Goal: Contribute content

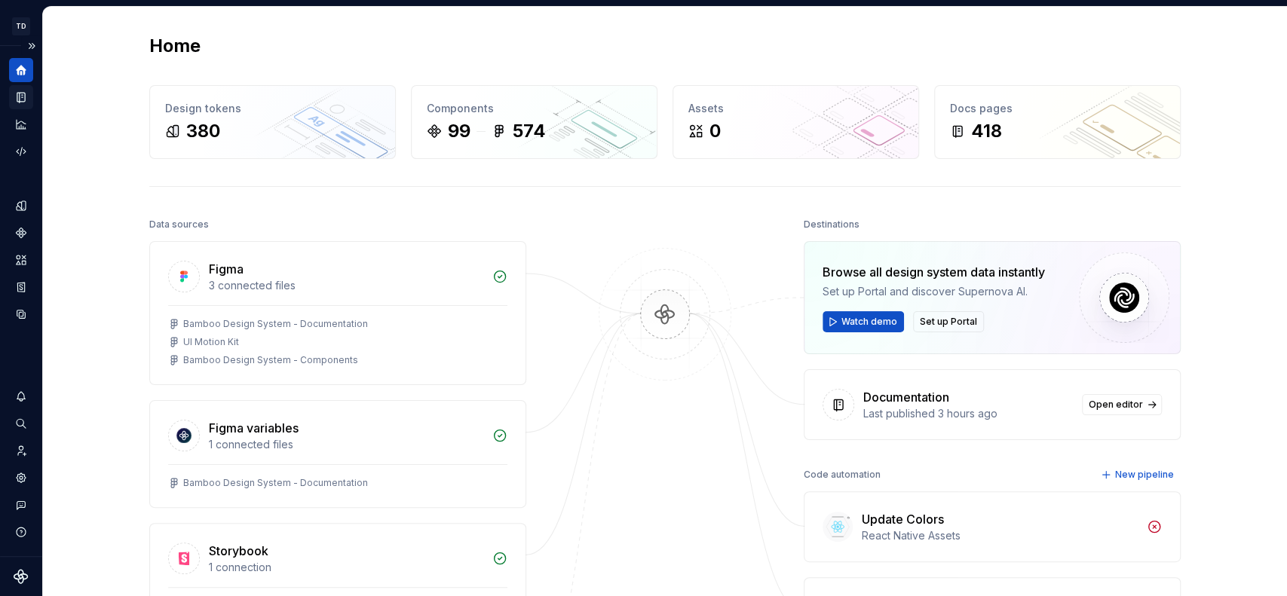
click at [24, 99] on icon "Documentation" at bounding box center [23, 97] width 6 height 8
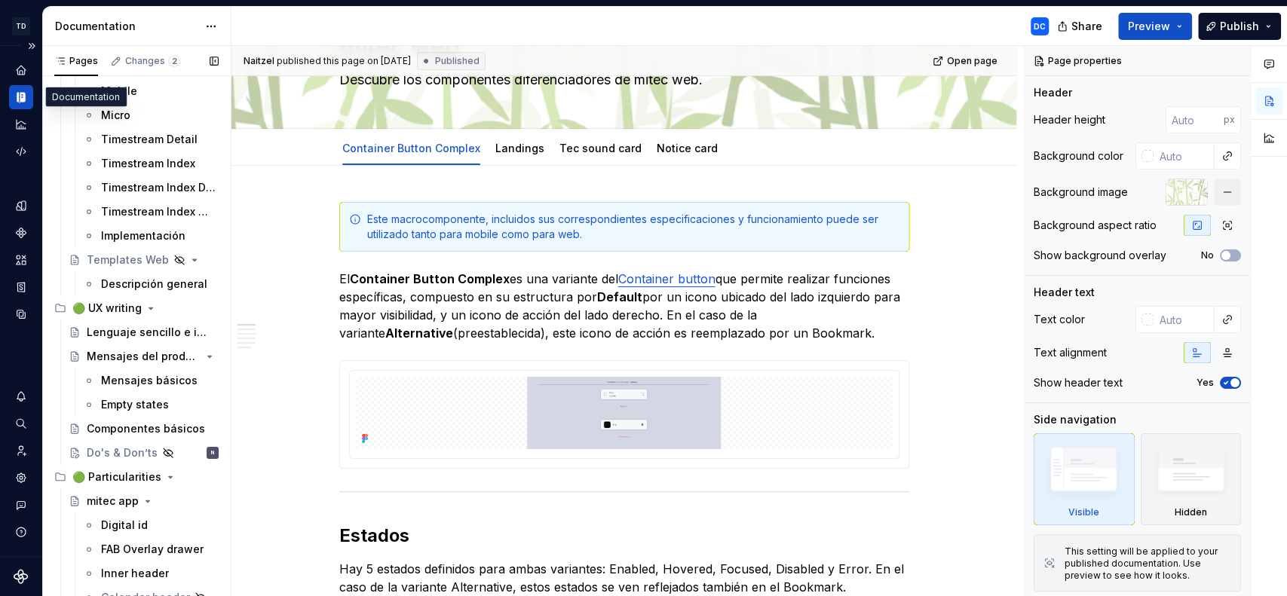
scroll to position [11271, 0]
click at [122, 452] on div "Do's & Don’ts" at bounding box center [122, 453] width 70 height 15
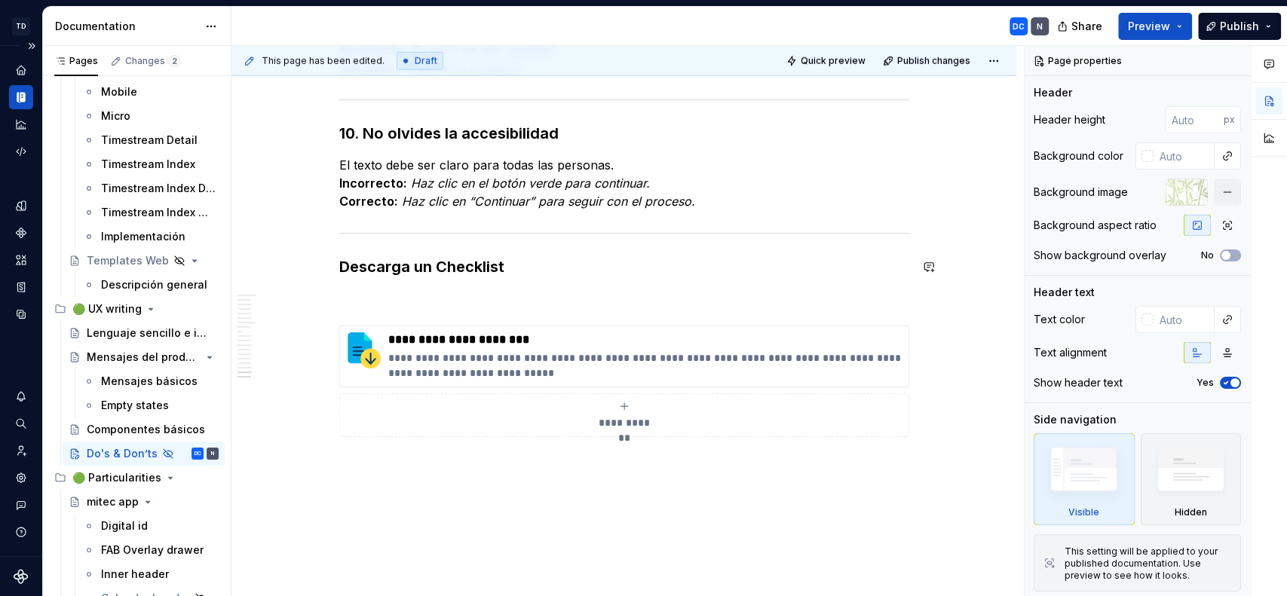
scroll to position [3123, 0]
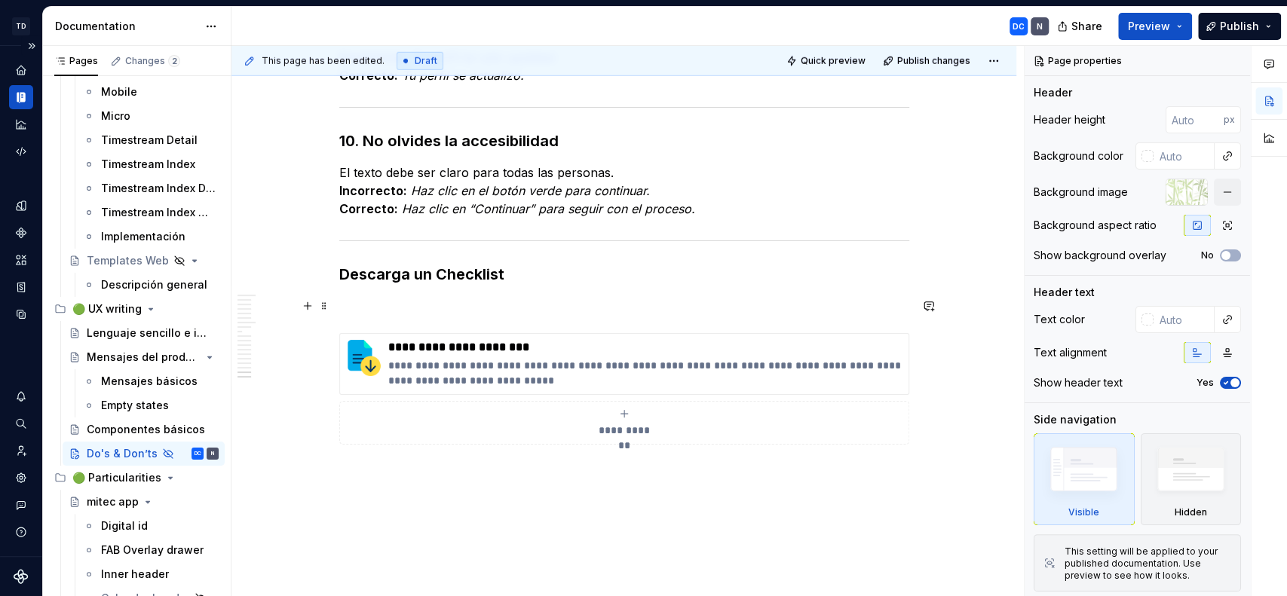
click at [501, 308] on p at bounding box center [624, 306] width 570 height 18
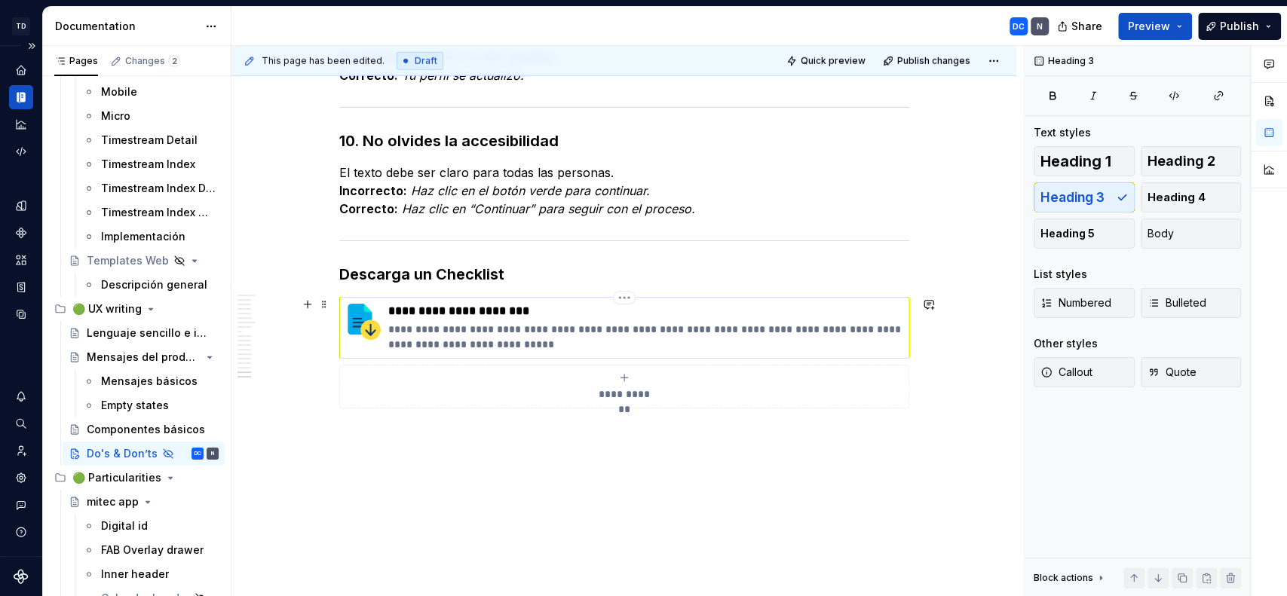
click at [564, 320] on div "**********" at bounding box center [645, 328] width 514 height 48
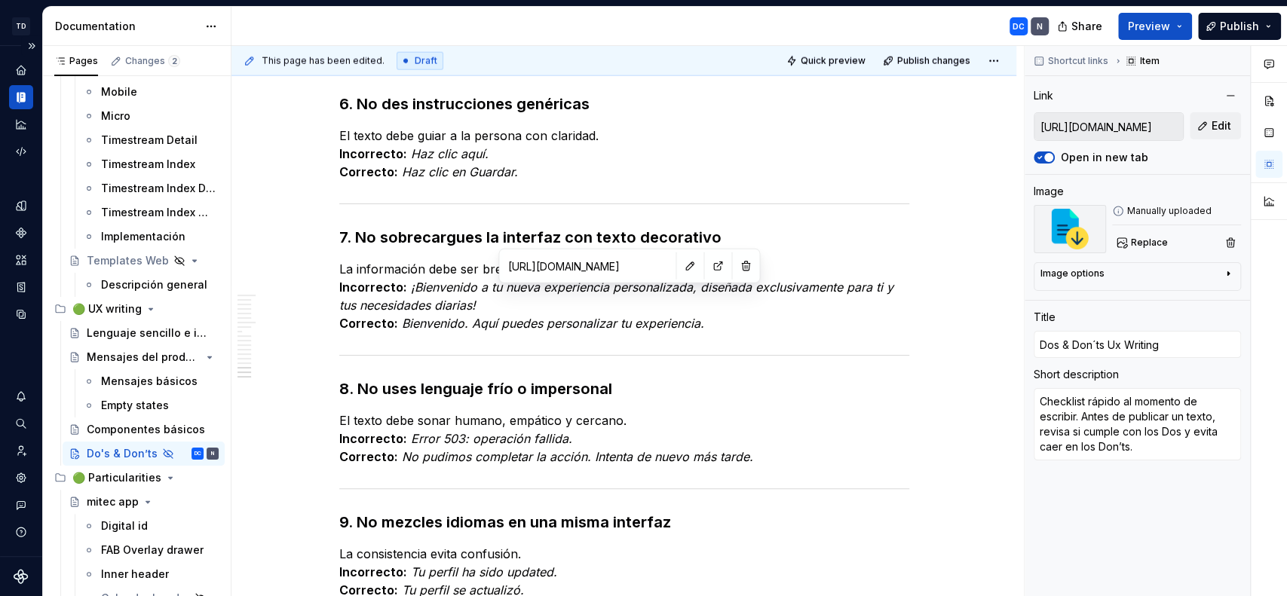
scroll to position [3130, 0]
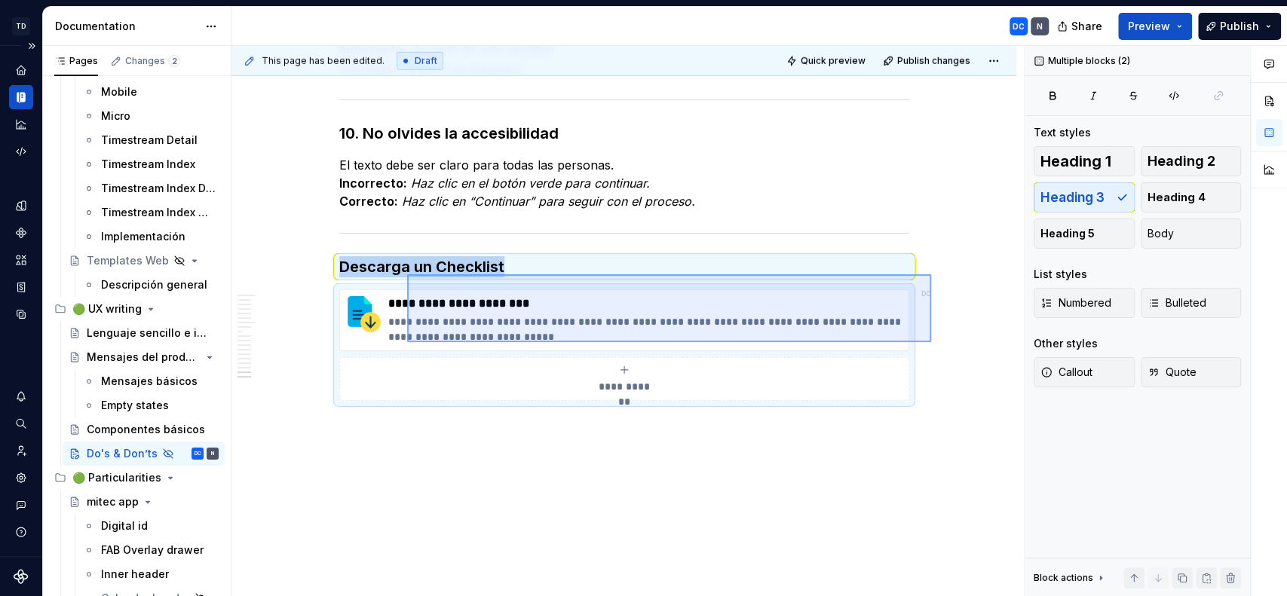
drag, startPoint x: 931, startPoint y: 342, endPoint x: 404, endPoint y: 276, distance: 531.1
click at [406, 274] on div "This page has been edited. Draft Quick preview Publish changes Hidden page Do's…" at bounding box center [627, 321] width 792 height 551
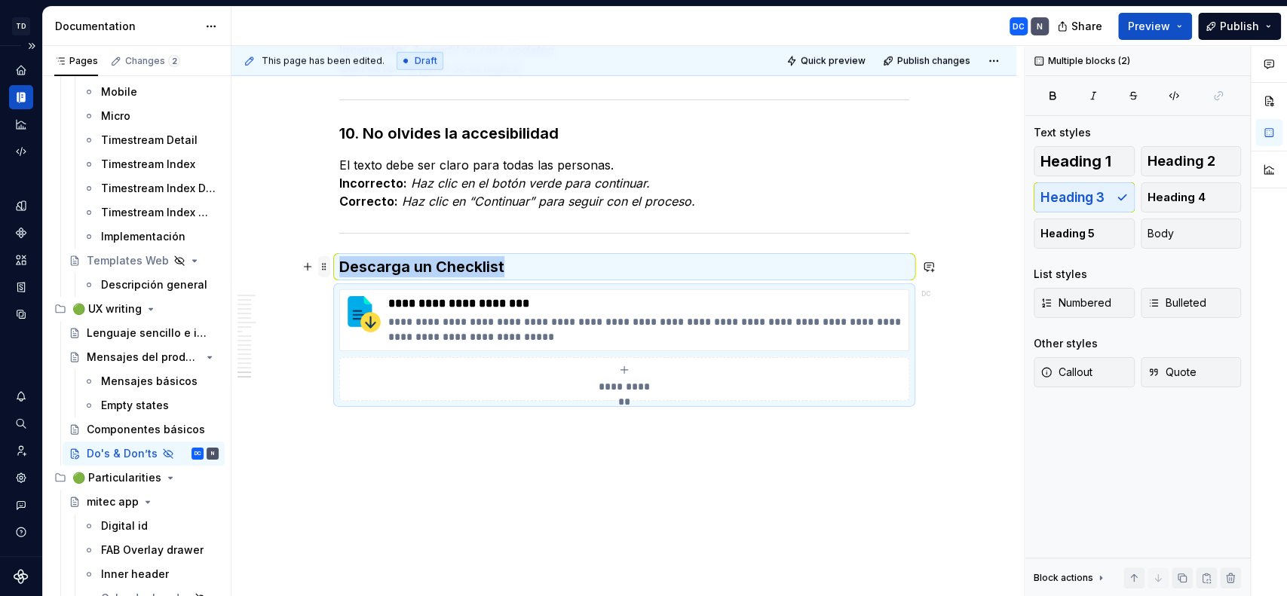
click at [322, 269] on span at bounding box center [324, 266] width 12 height 21
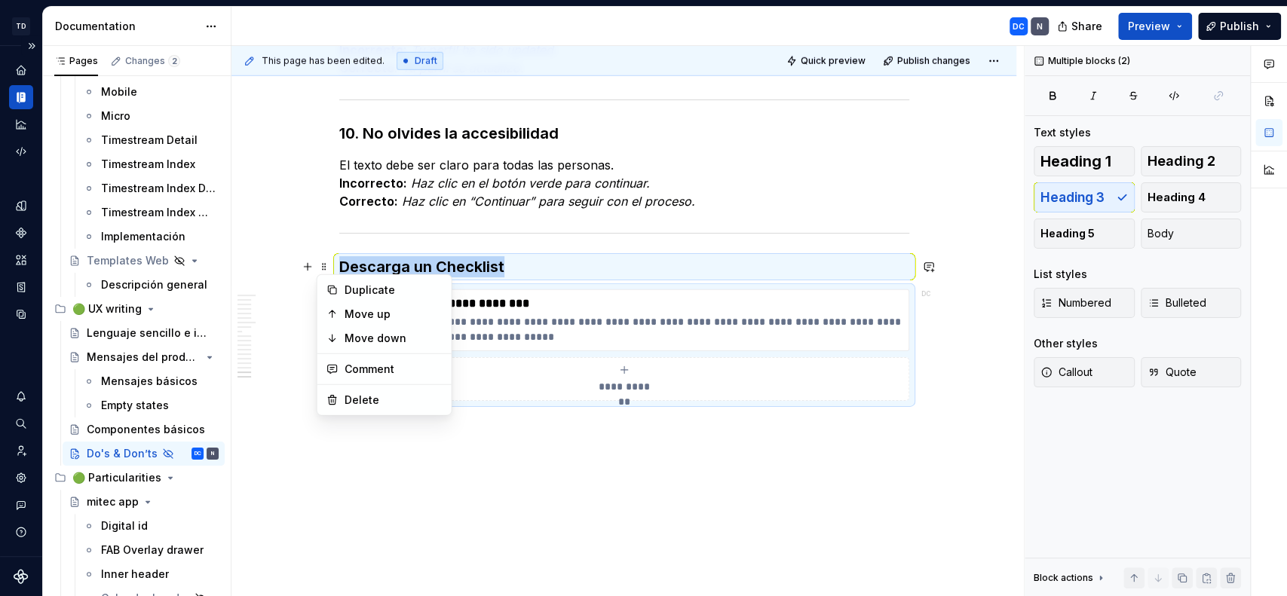
drag, startPoint x: 976, startPoint y: 394, endPoint x: 940, endPoint y: 394, distance: 35.4
click at [974, 394] on div "This page has been edited. Draft Quick preview Publish changes Hidden page Do's…" at bounding box center [627, 321] width 792 height 551
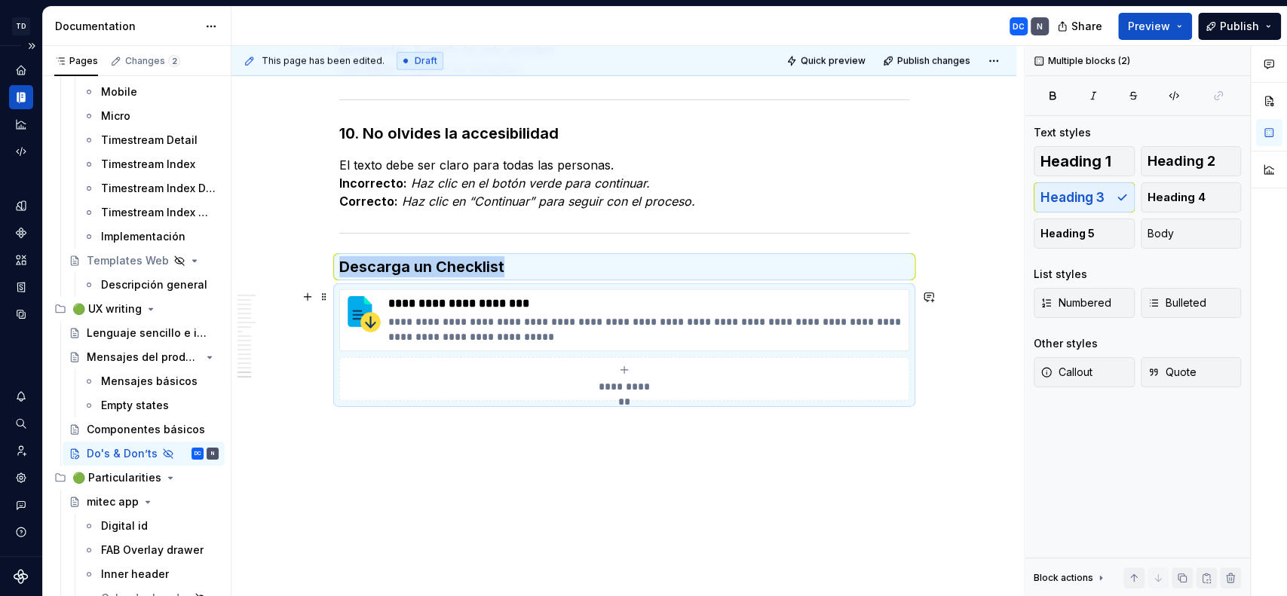
click at [867, 378] on div "**********" at bounding box center [624, 379] width 556 height 30
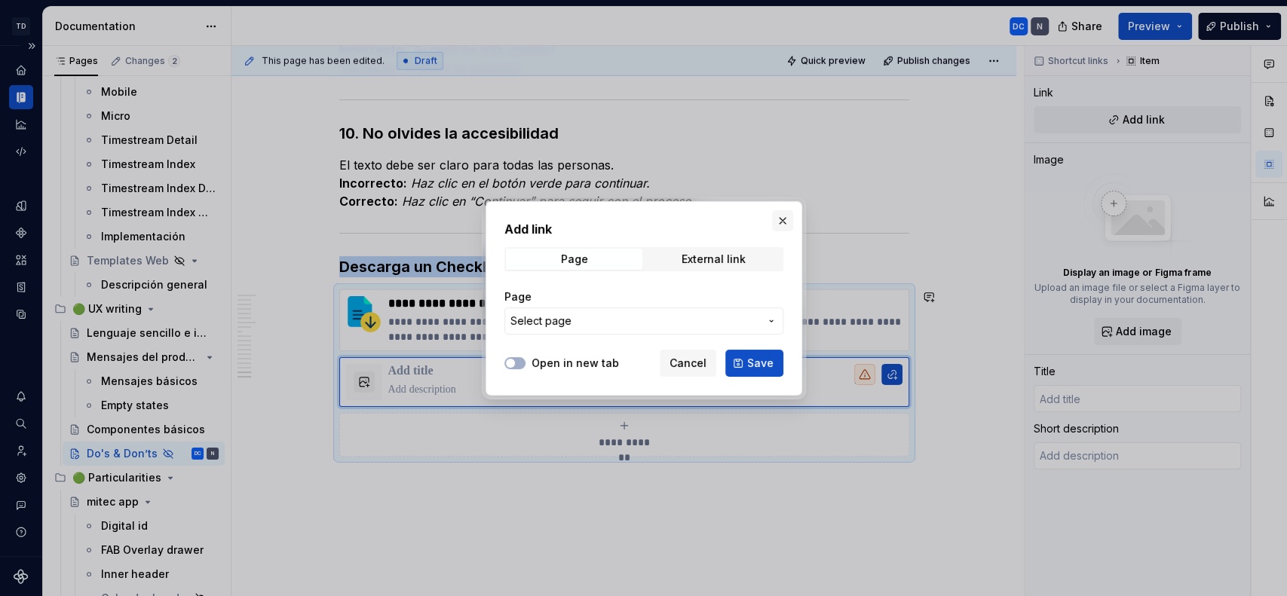
click at [778, 220] on button "button" at bounding box center [782, 220] width 21 height 21
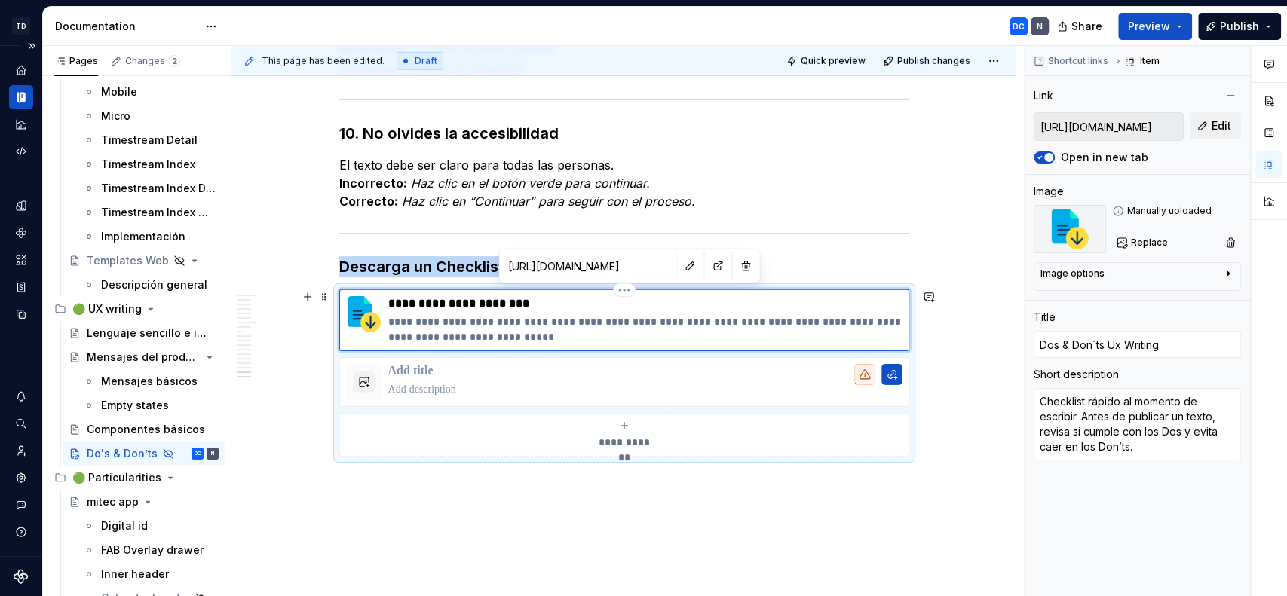
click at [743, 289] on div "**********" at bounding box center [624, 320] width 570 height 62
click at [1156, 121] on input "[URL][DOMAIN_NAME]" at bounding box center [1108, 126] width 149 height 27
click at [1218, 126] on span "Edit" at bounding box center [1221, 125] width 20 height 15
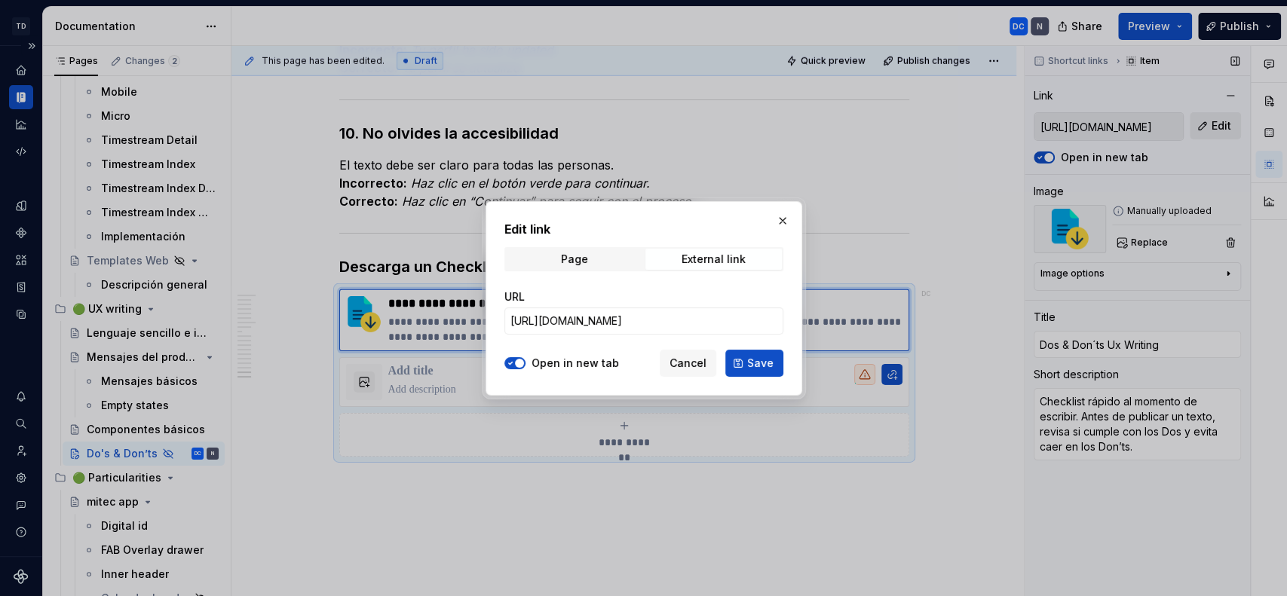
type textarea "*"
click at [644, 325] on input "[URL][DOMAIN_NAME]" at bounding box center [643, 321] width 279 height 27
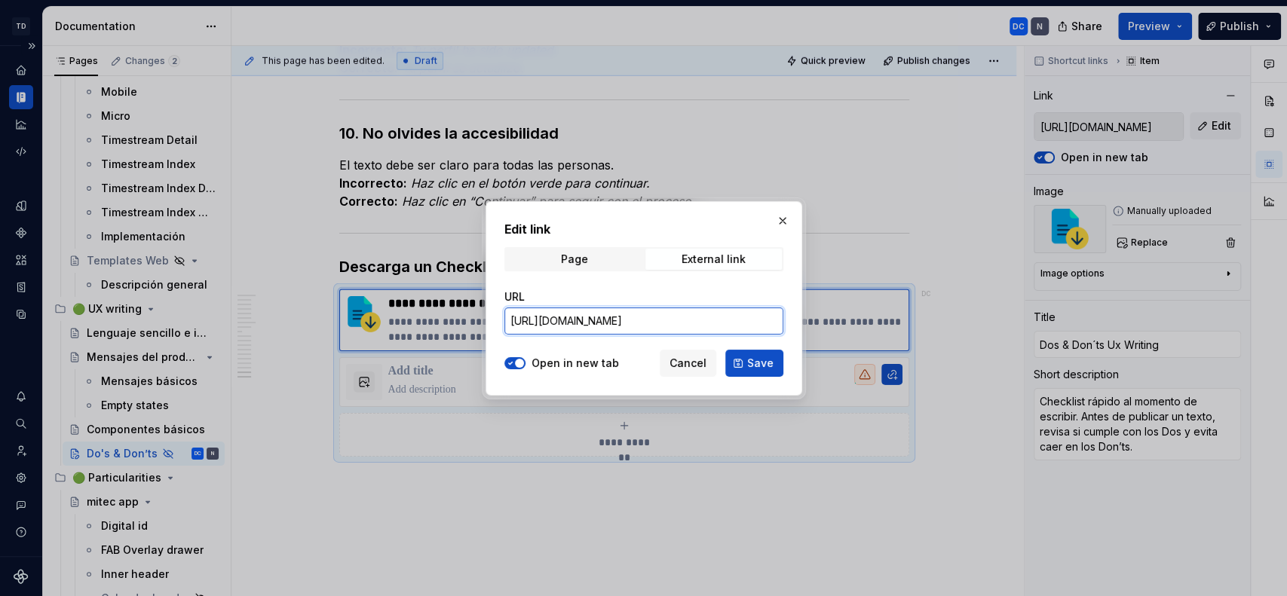
click at [644, 325] on input "[URL][DOMAIN_NAME]" at bounding box center [643, 321] width 279 height 27
click at [752, 366] on span "Save" at bounding box center [760, 363] width 26 height 15
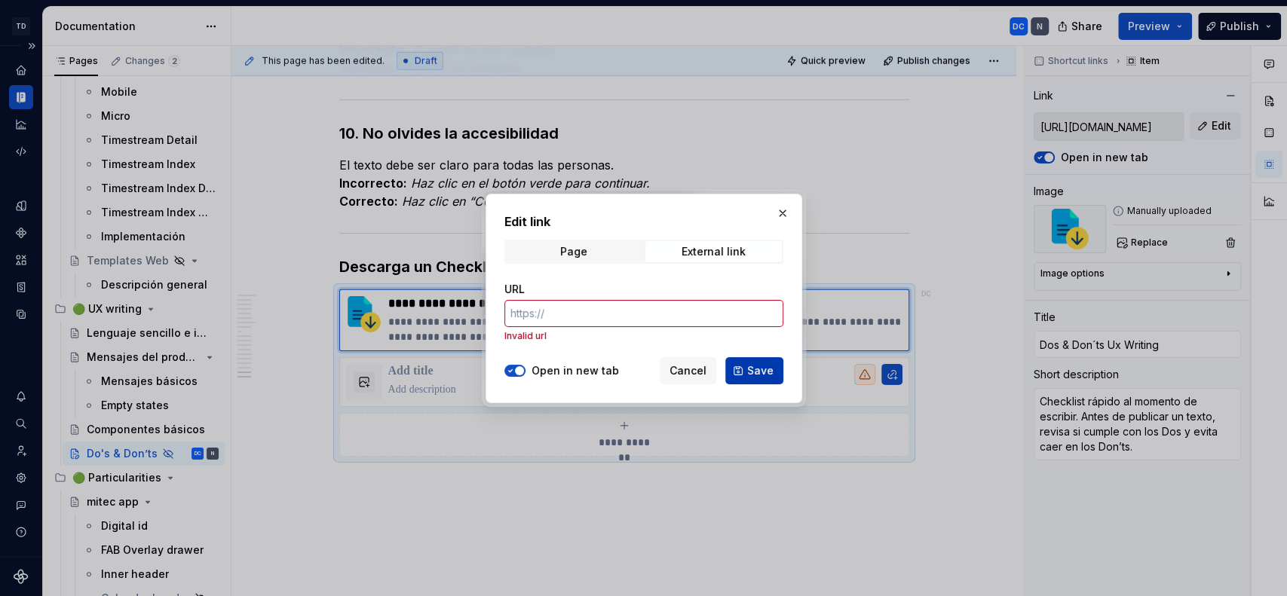
click at [749, 364] on span "Save" at bounding box center [760, 370] width 26 height 15
click at [780, 213] on button "button" at bounding box center [782, 213] width 21 height 21
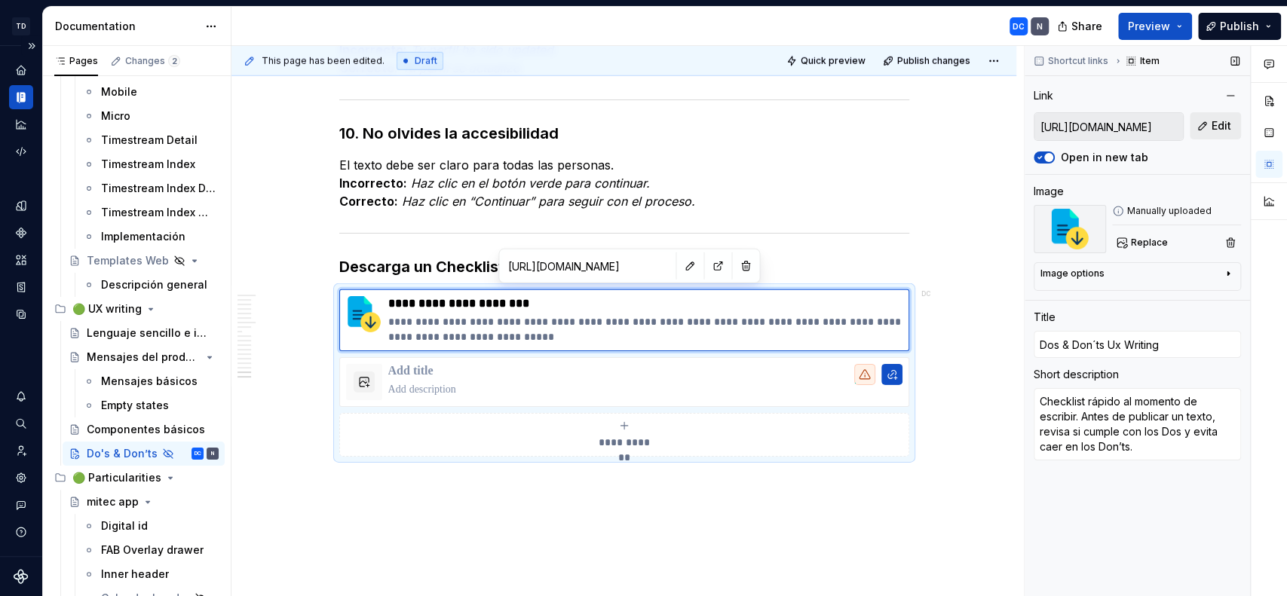
click at [1210, 120] on button "Edit" at bounding box center [1215, 125] width 51 height 27
type textarea "*"
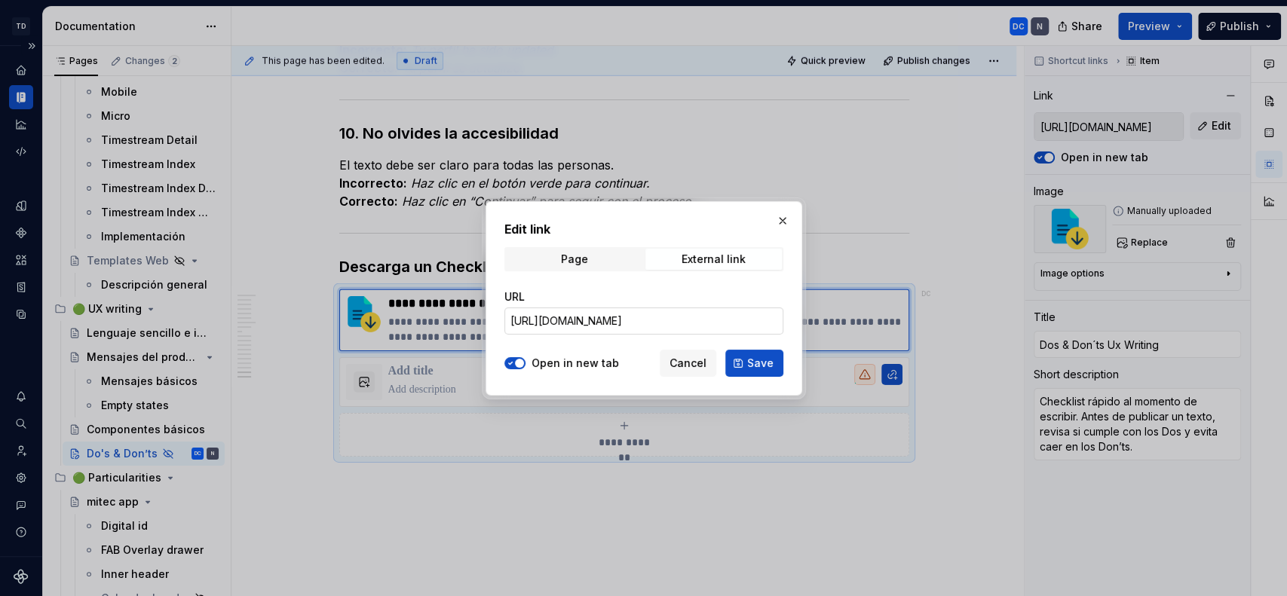
click at [736, 331] on input "[URL][DOMAIN_NAME]" at bounding box center [643, 321] width 279 height 27
click at [736, 330] on input "[URL][DOMAIN_NAME]" at bounding box center [643, 321] width 279 height 27
click at [748, 357] on span "Save" at bounding box center [760, 363] width 26 height 15
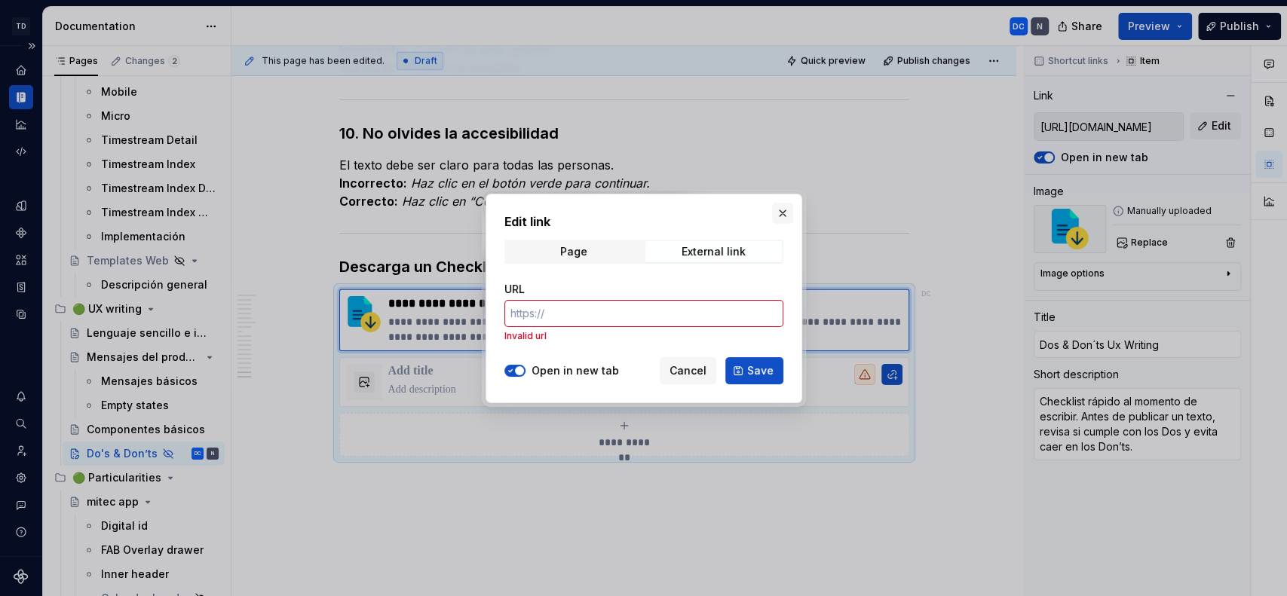
click at [788, 213] on button "button" at bounding box center [782, 213] width 21 height 21
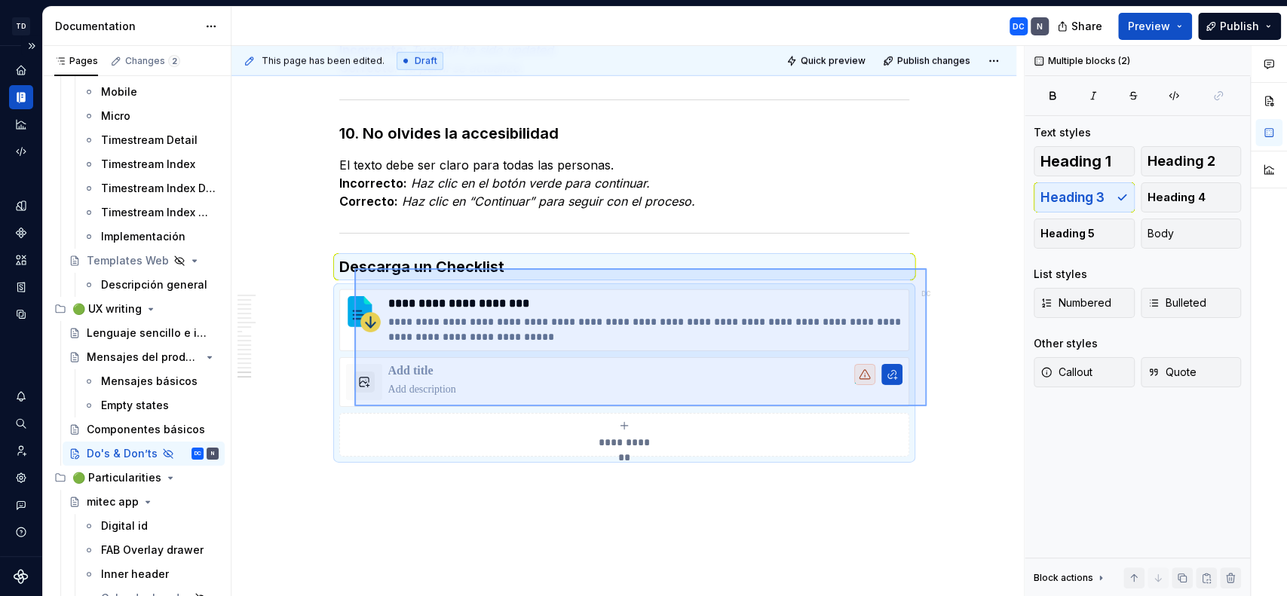
drag, startPoint x: 926, startPoint y: 406, endPoint x: 354, endPoint y: 268, distance: 588.6
click at [354, 268] on div "This page has been edited. Draft Quick preview Publish changes Hidden page Do's…" at bounding box center [627, 321] width 792 height 551
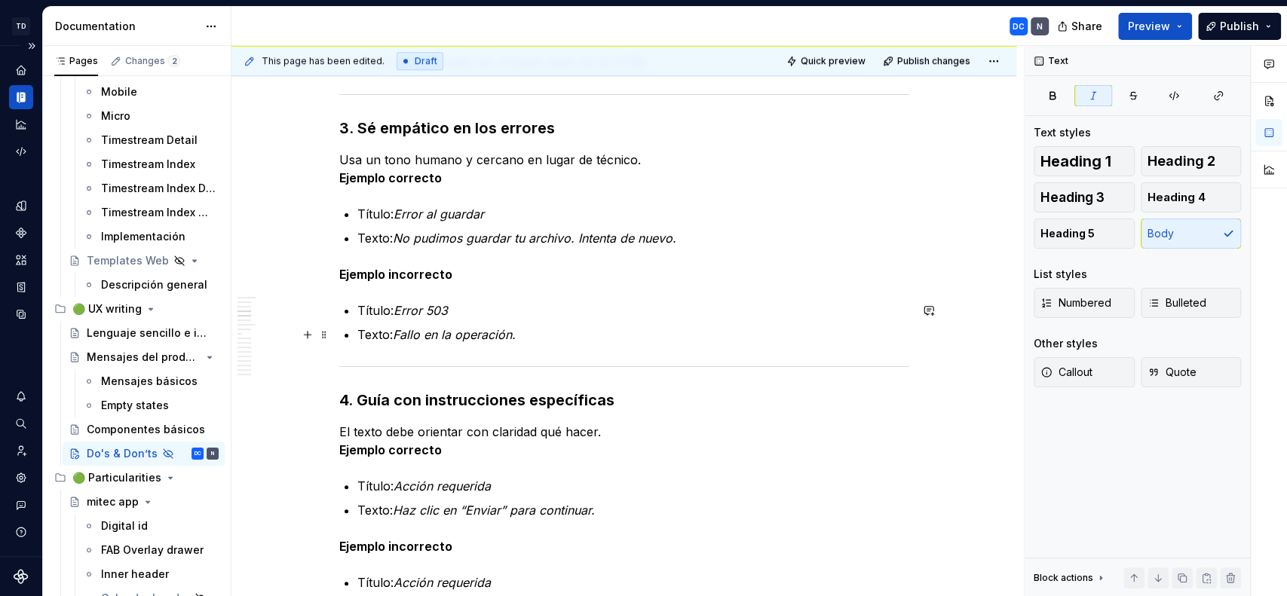
scroll to position [859, 0]
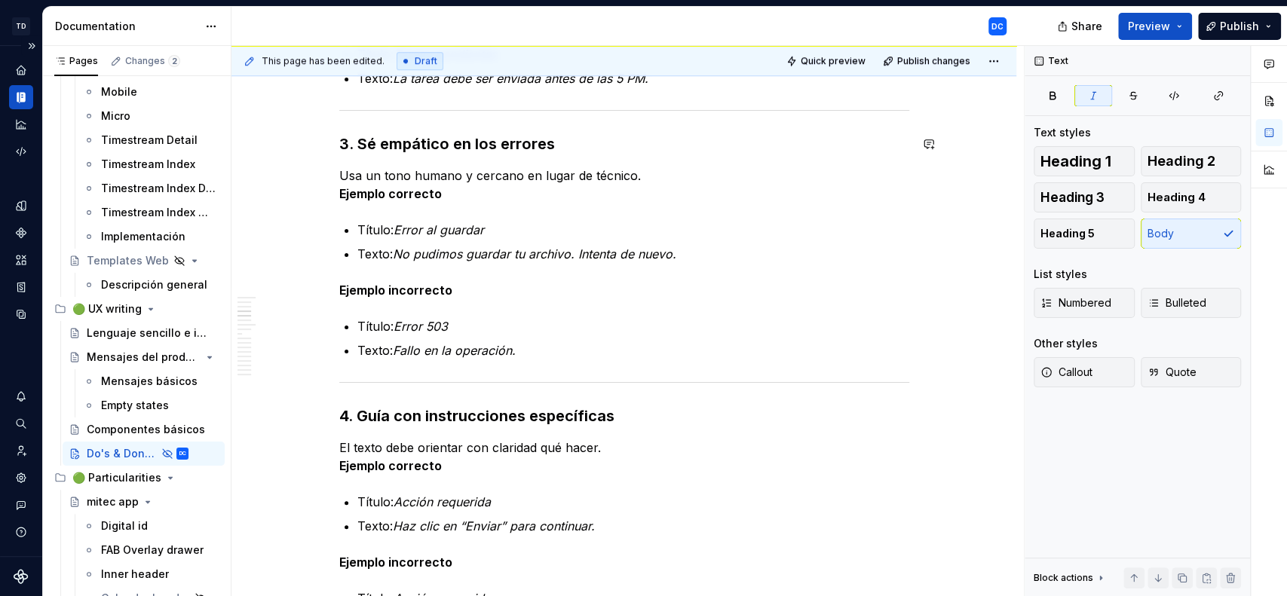
type textarea "*"
